Goal: Task Accomplishment & Management: Complete application form

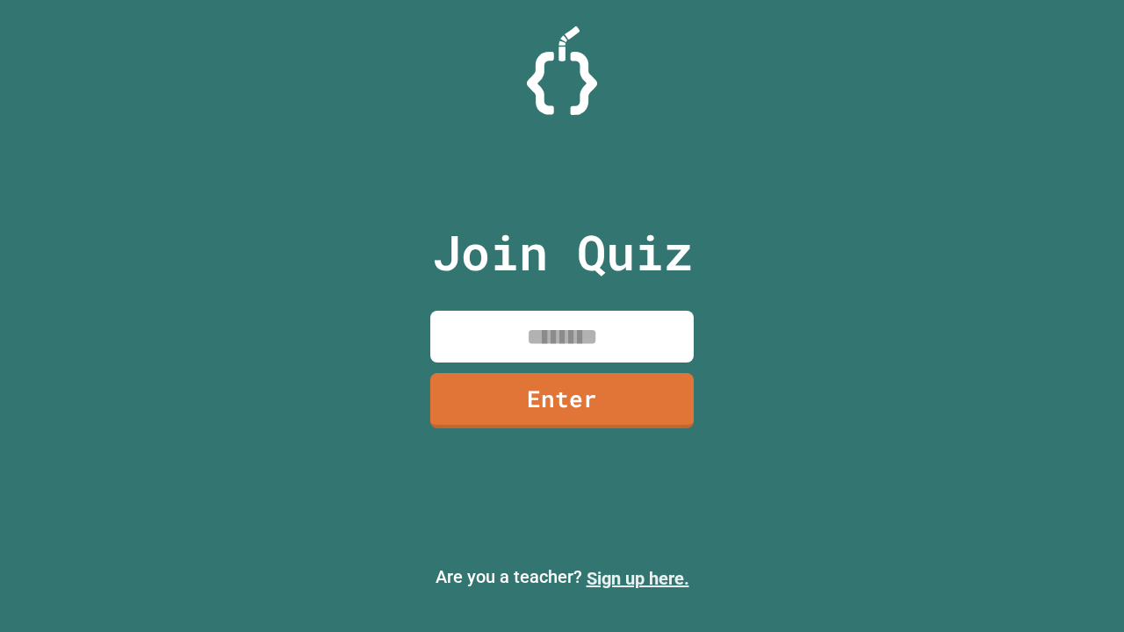
click at [638, 579] on link "Sign up here." at bounding box center [638, 578] width 103 height 21
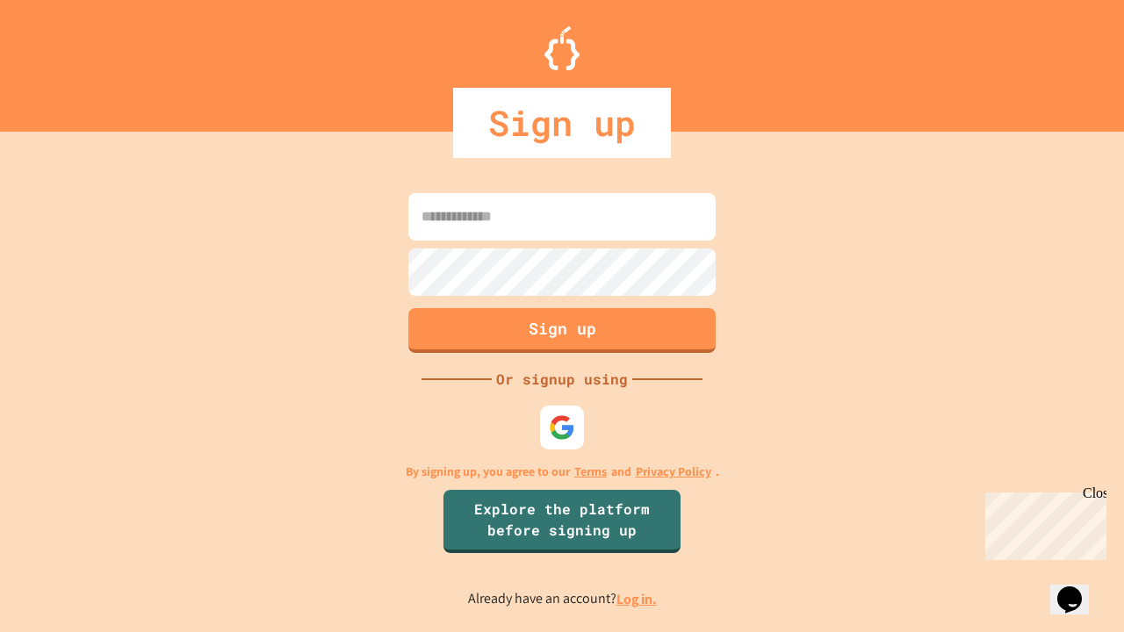
click at [638, 599] on link "Log in." at bounding box center [637, 599] width 40 height 18
